Goal: Task Accomplishment & Management: Manage account settings

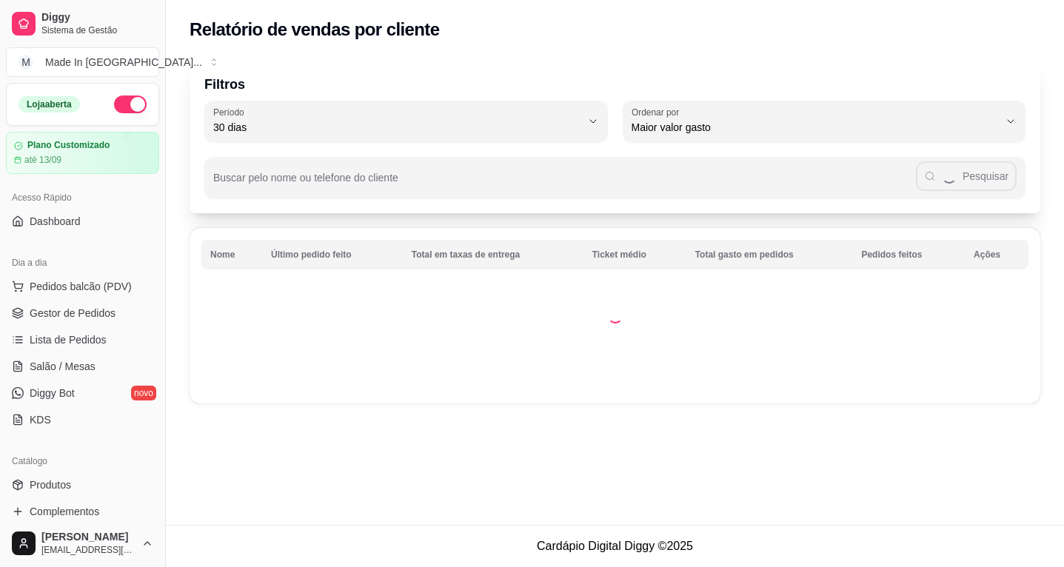
select select "30"
select select "HIGHEST_TOTAL_SPENT_WITH_ORDERS"
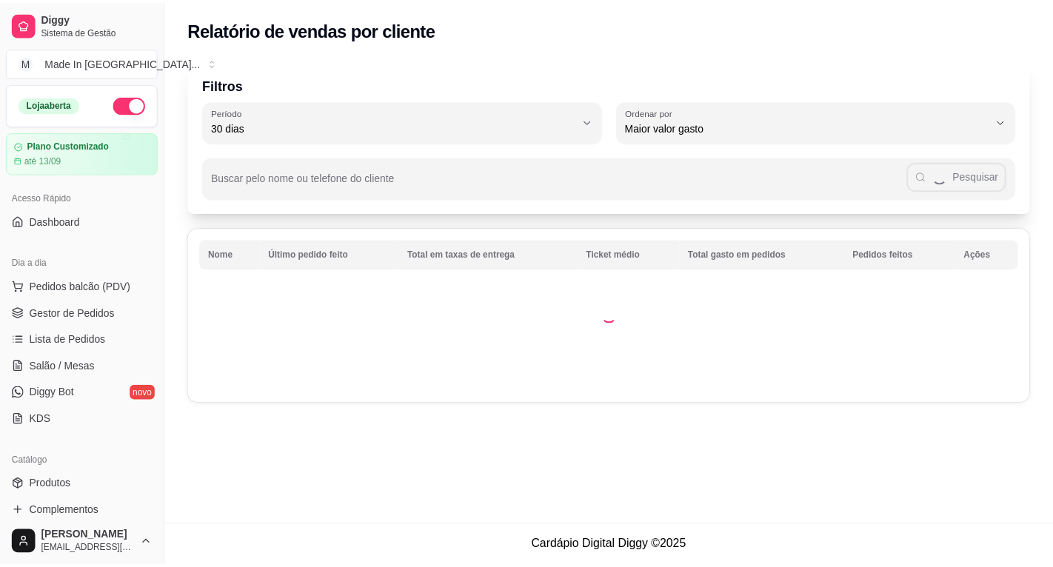
scroll to position [296, 0]
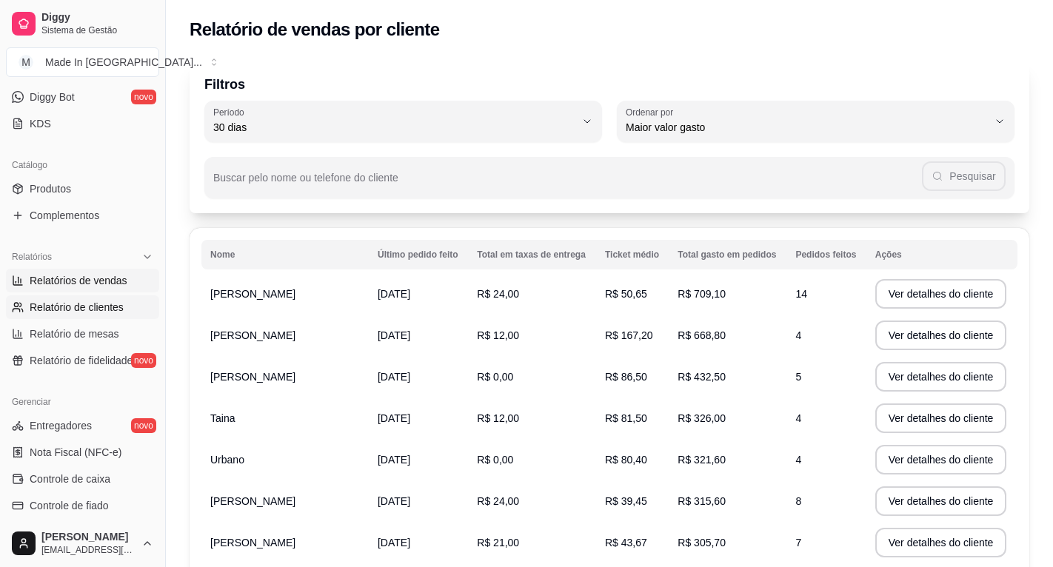
click at [102, 277] on span "Relatórios de vendas" at bounding box center [79, 280] width 98 height 15
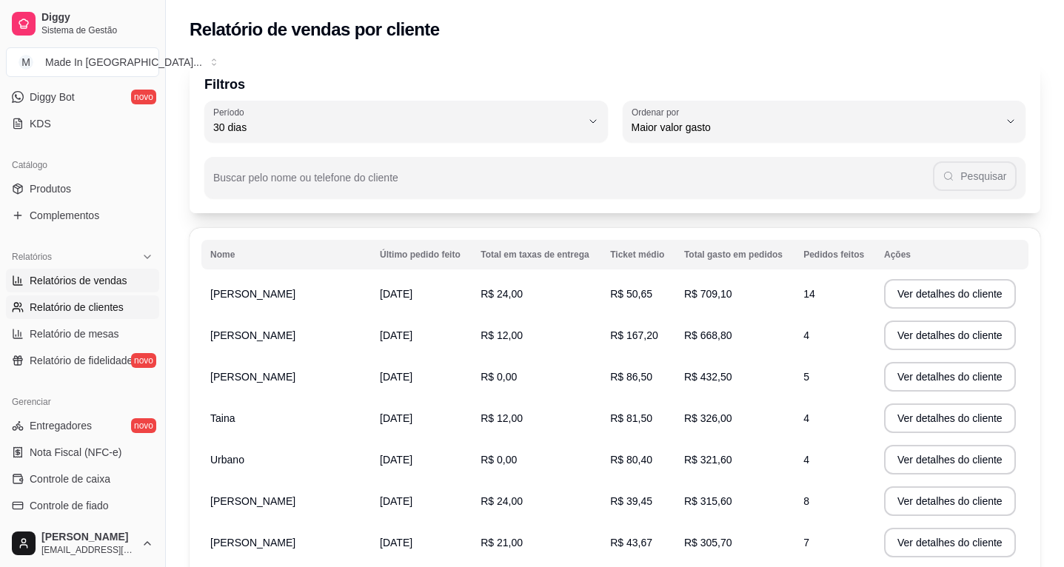
select select "ALL"
select select "0"
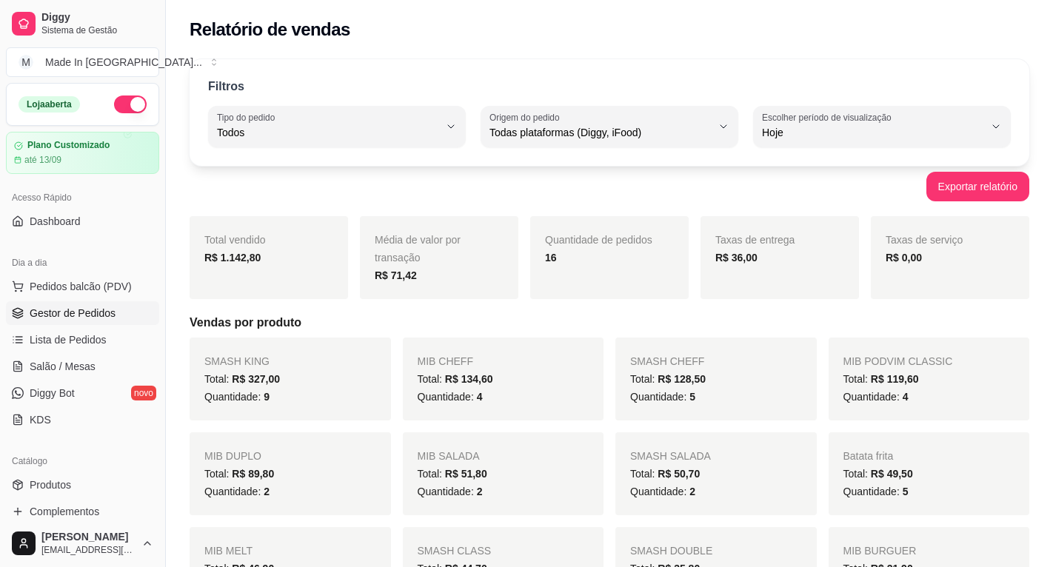
click at [98, 313] on span "Gestor de Pedidos" at bounding box center [73, 313] width 86 height 15
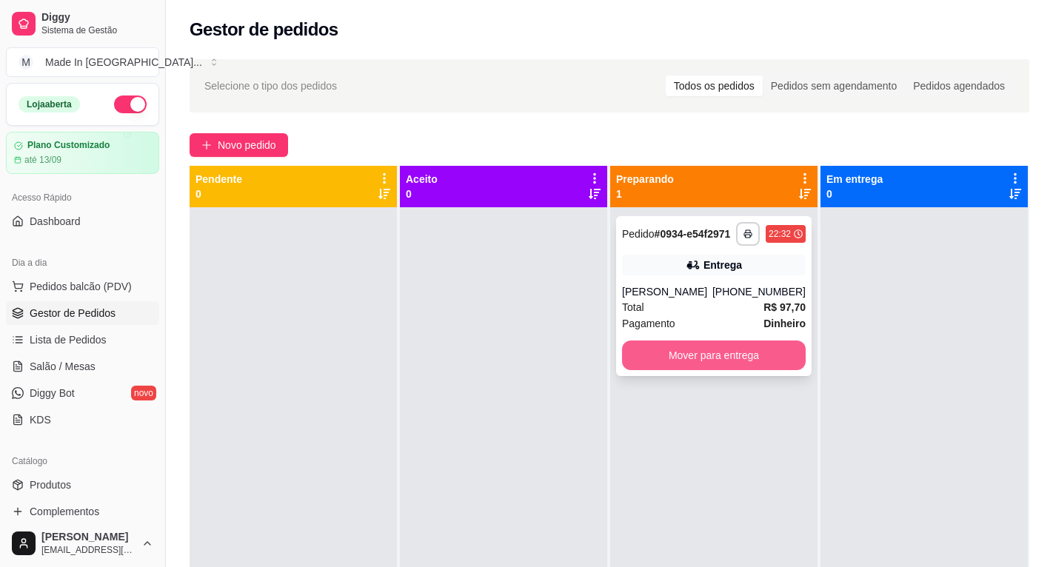
click at [778, 368] on button "Mover para entrega" at bounding box center [714, 356] width 184 height 30
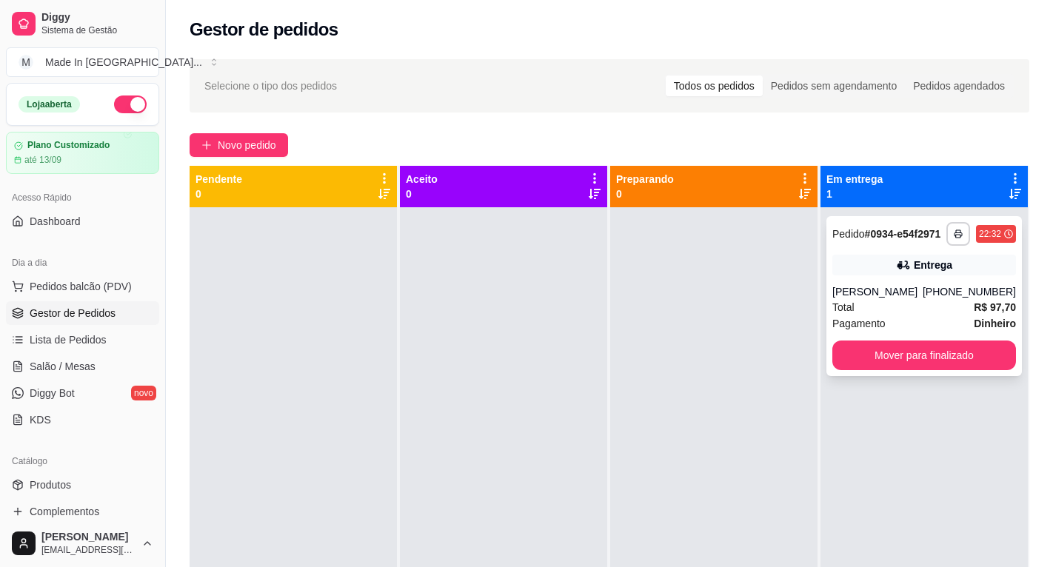
click at [889, 372] on div "**********" at bounding box center [925, 296] width 196 height 160
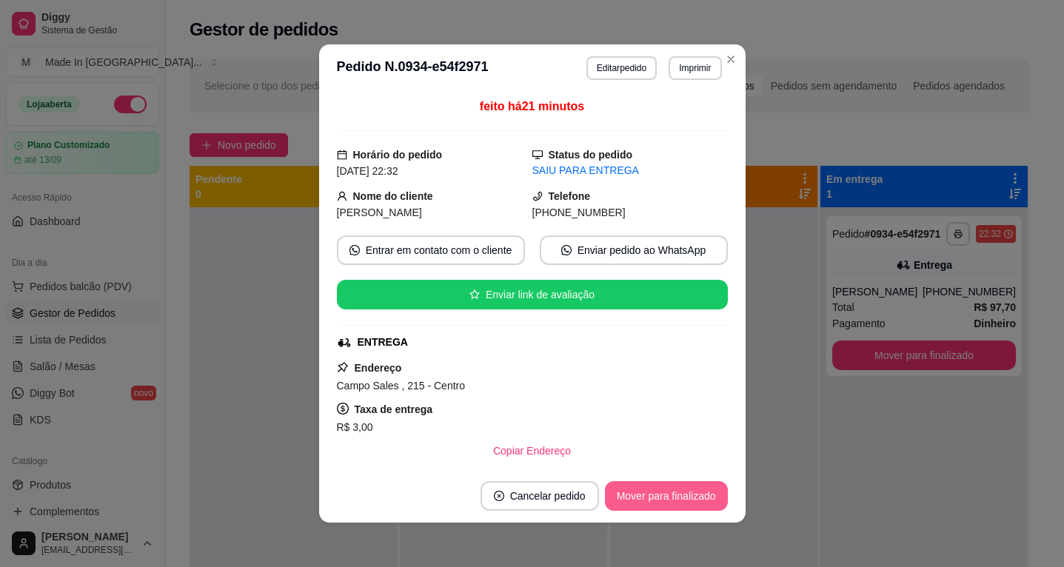
click at [682, 490] on button "Mover para finalizado" at bounding box center [666, 496] width 123 height 30
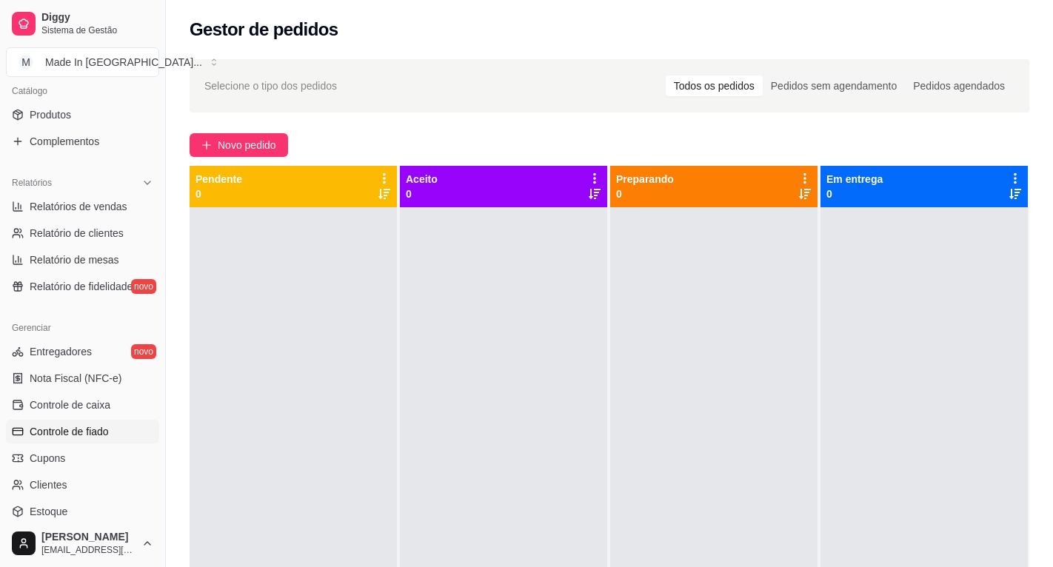
scroll to position [296, 0]
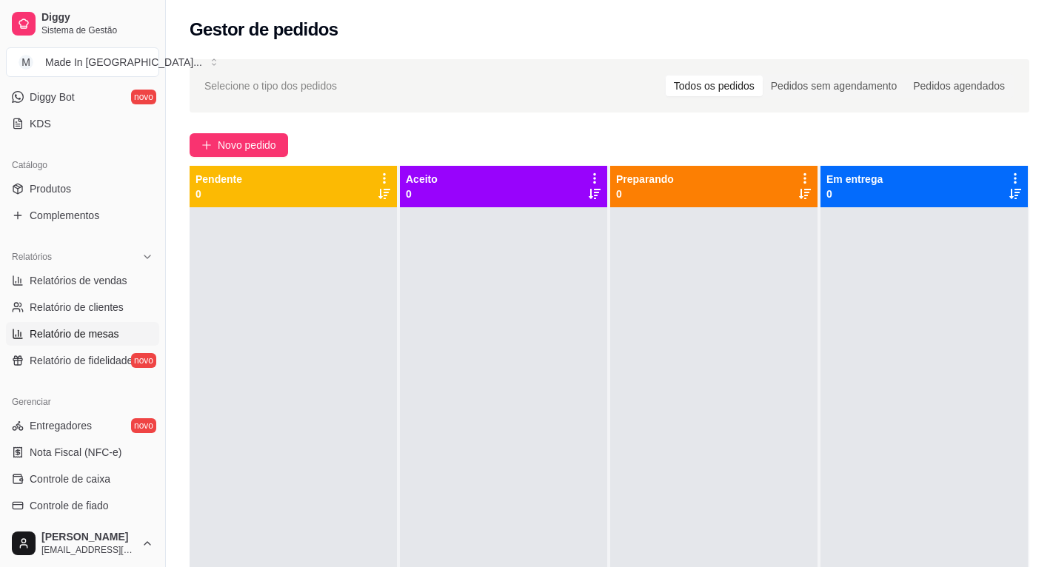
click at [77, 338] on span "Relatório de mesas" at bounding box center [75, 334] width 90 height 15
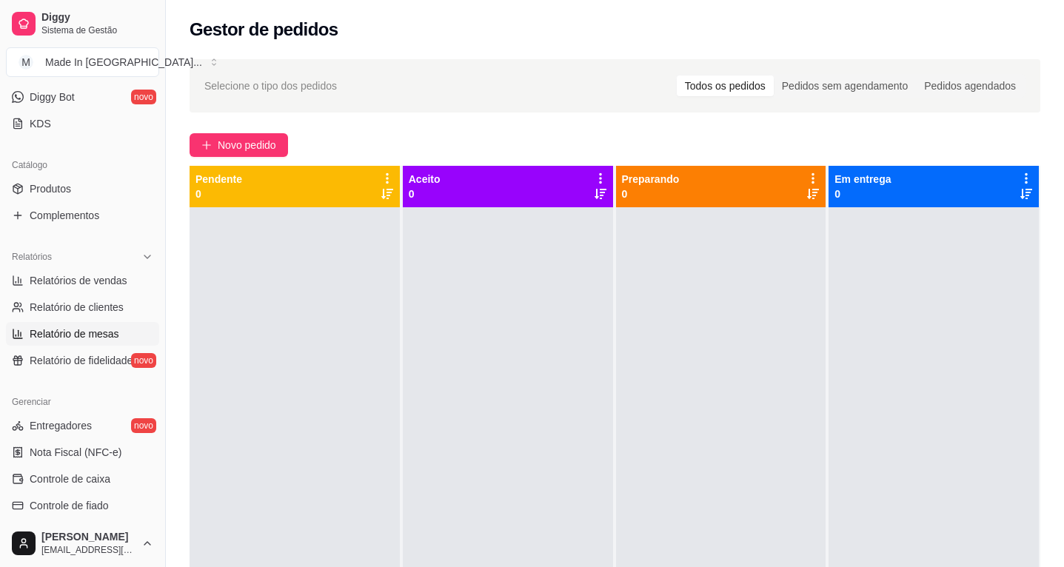
select select "TOTAL_OF_ORDERS"
select select "7"
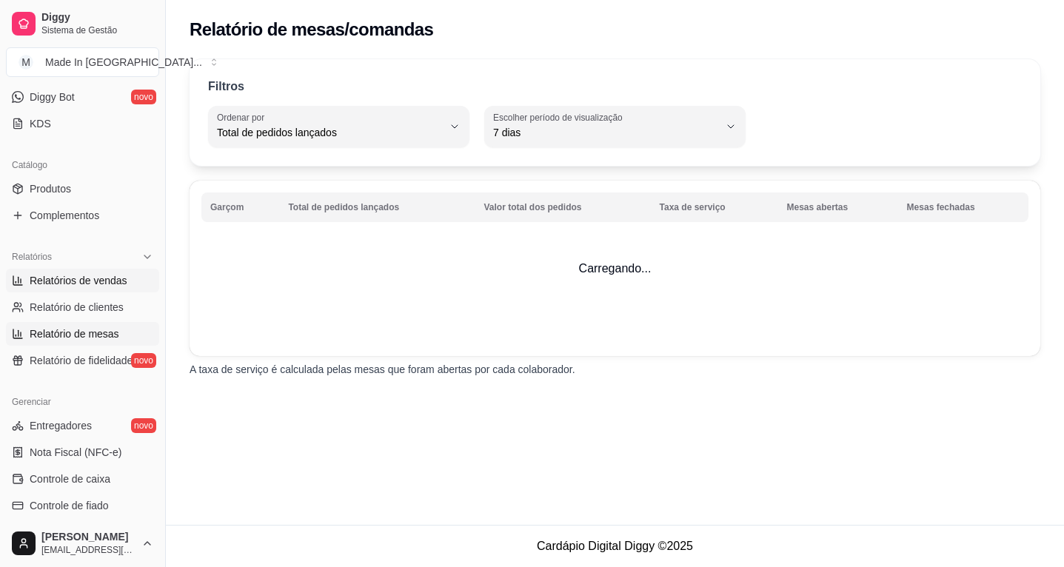
click at [95, 291] on link "Relatórios de vendas" at bounding box center [82, 281] width 153 height 24
select select "ALL"
select select "0"
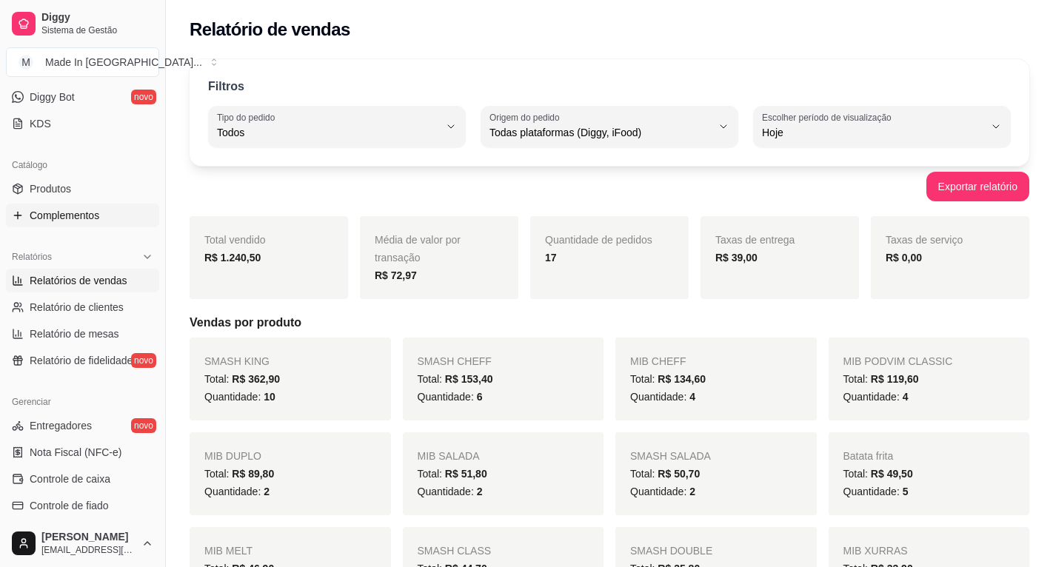
scroll to position [74, 0]
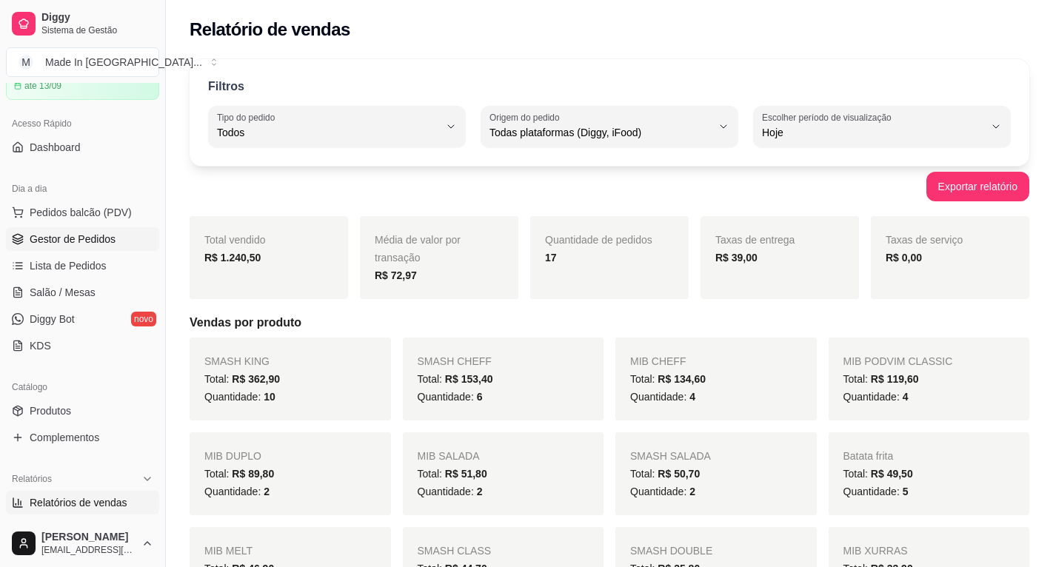
click at [87, 240] on span "Gestor de Pedidos" at bounding box center [73, 239] width 86 height 15
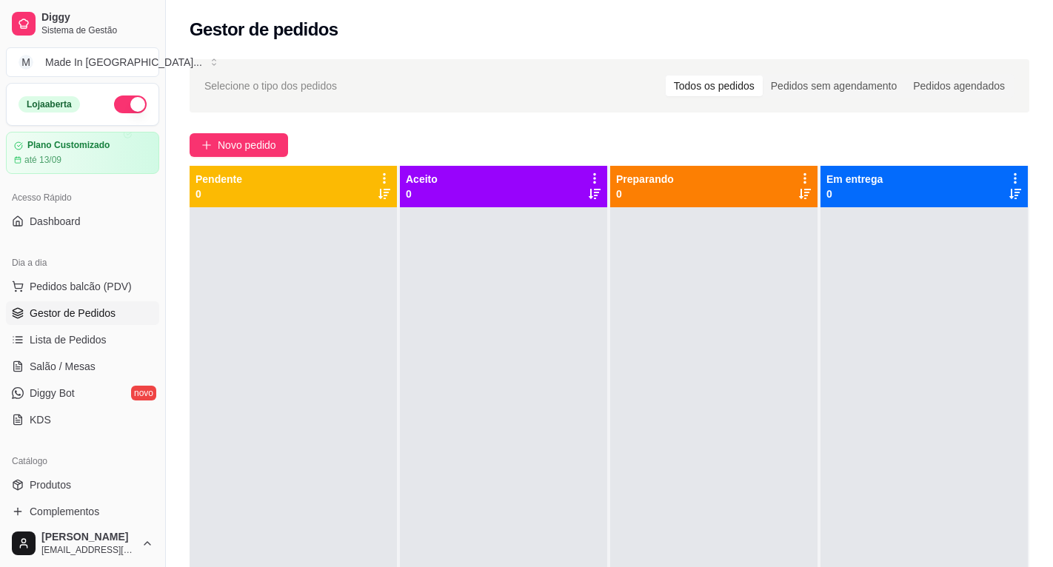
click at [132, 105] on button "button" at bounding box center [130, 105] width 33 height 18
click at [78, 221] on span "Dashboard" at bounding box center [55, 221] width 51 height 15
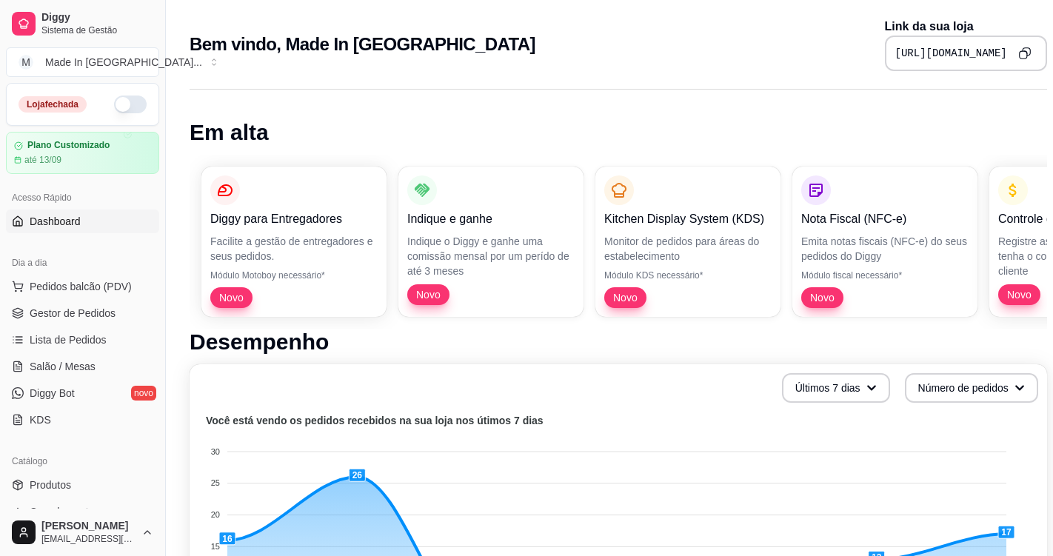
click at [1021, 56] on icon "Copy to clipboard" at bounding box center [1024, 53] width 13 height 13
